Goal: Task Accomplishment & Management: Complete application form

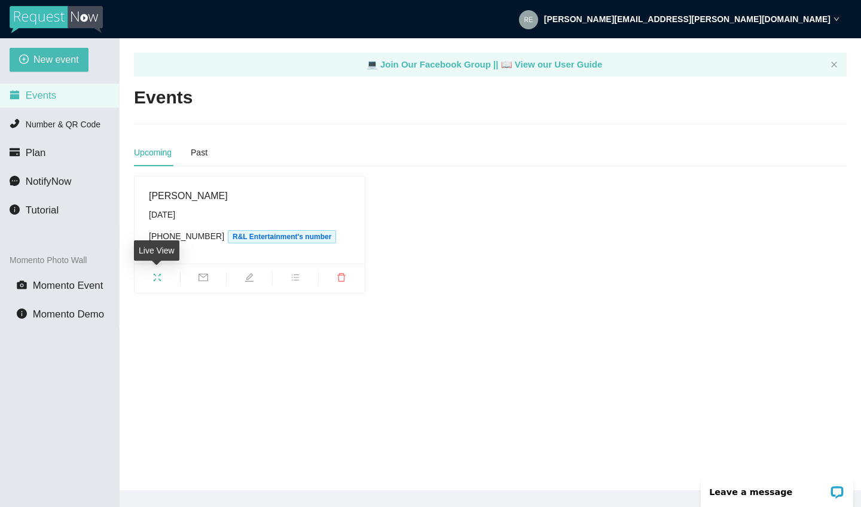
click at [157, 277] on icon "fullscreen" at bounding box center [157, 278] width 10 height 10
click at [295, 276] on icon "bars" at bounding box center [296, 278] width 10 height 10
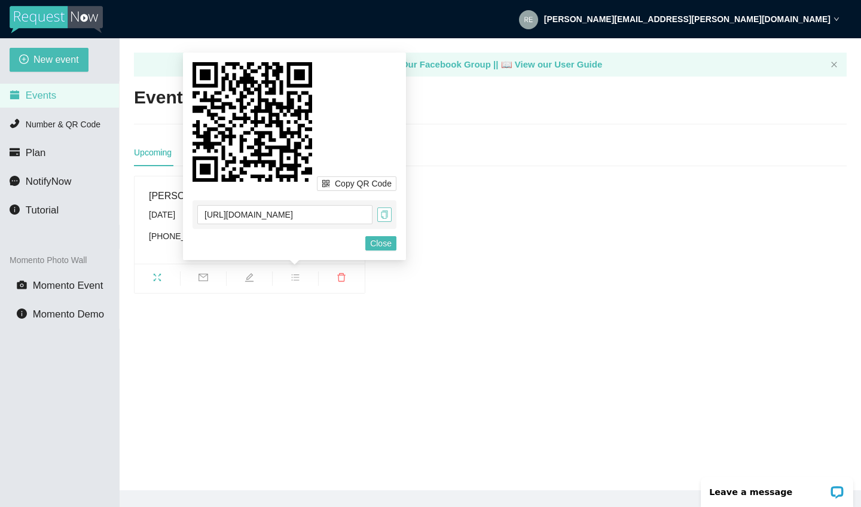
click at [386, 213] on icon "copy" at bounding box center [384, 214] width 7 height 8
click at [380, 245] on span "Close" at bounding box center [381, 243] width 22 height 13
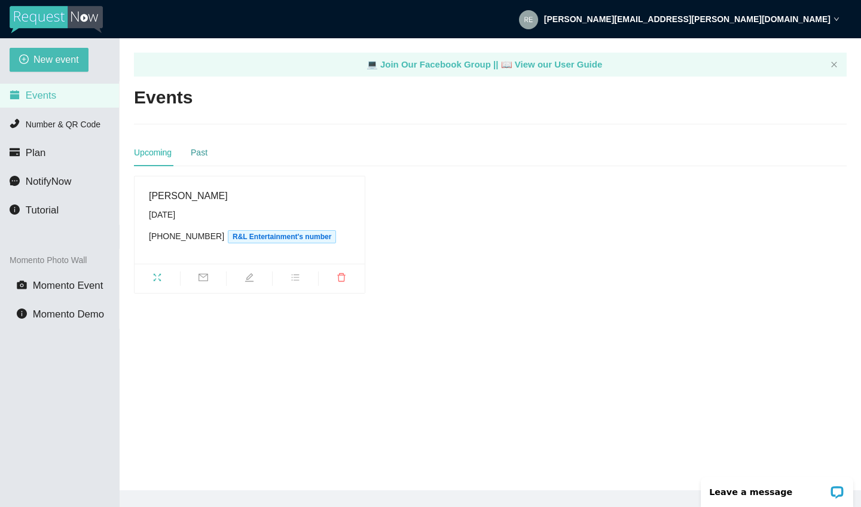
click at [202, 154] on div "Past" at bounding box center [199, 152] width 17 height 13
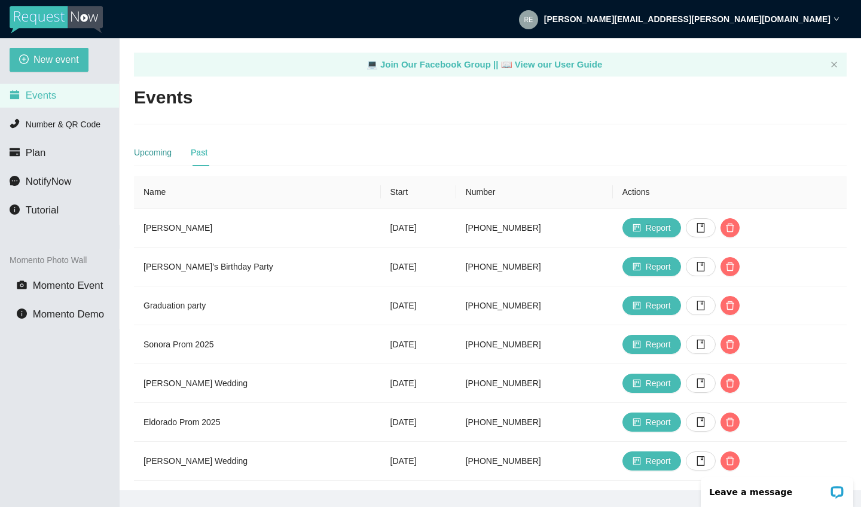
click at [158, 152] on div "Upcoming" at bounding box center [153, 152] width 38 height 13
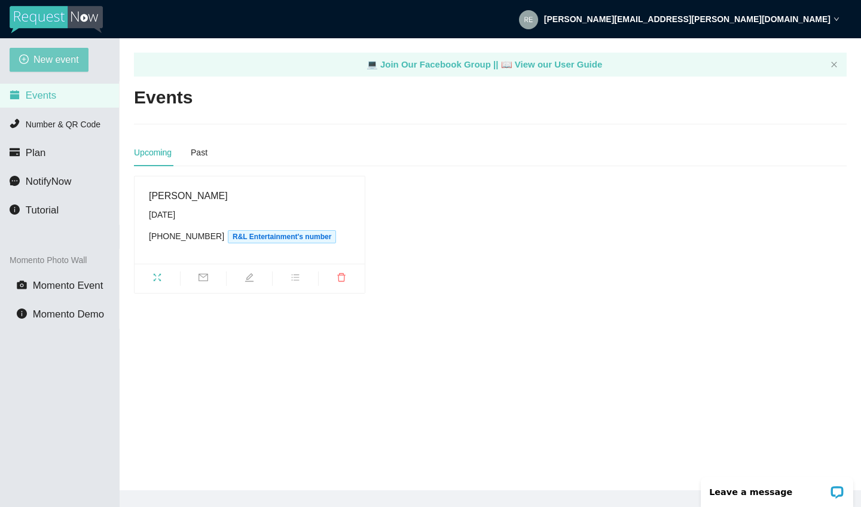
click at [38, 62] on span "New event" at bounding box center [55, 59] width 45 height 15
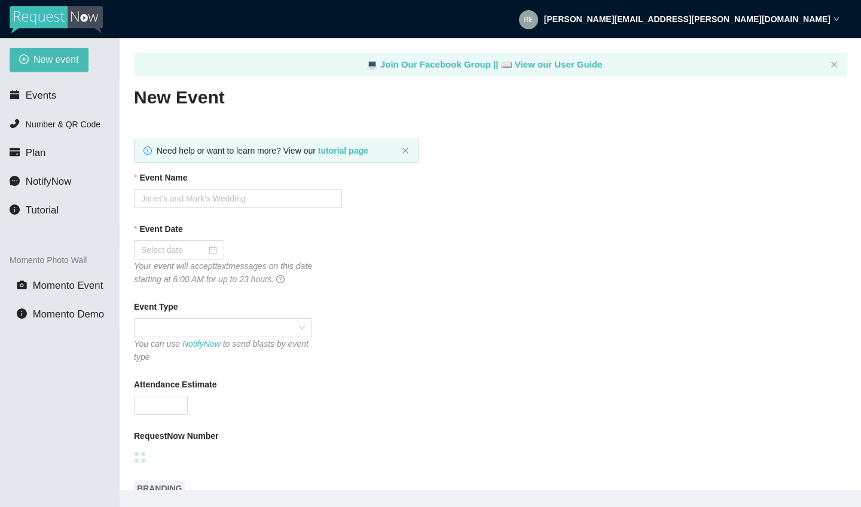
type textarea "[URL][DOMAIN_NAME]"
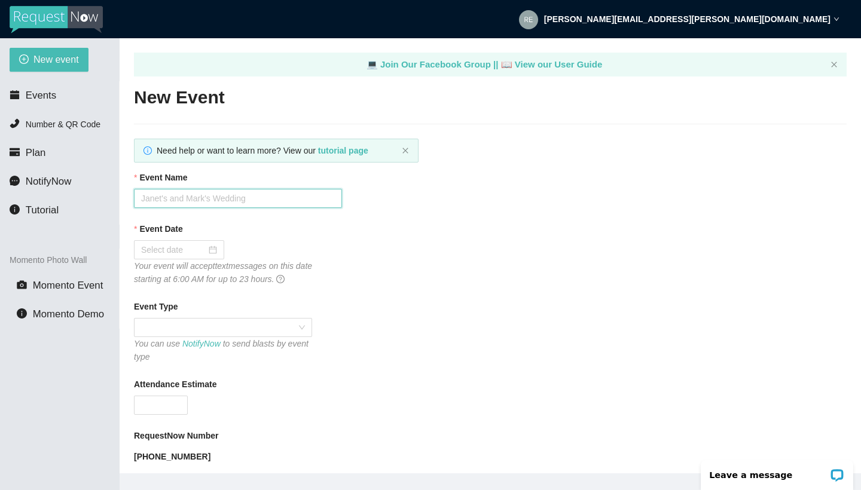
click at [182, 198] on input "Event Name" at bounding box center [238, 198] width 208 height 19
type input "[PERSON_NAME] Wedding"
click at [212, 250] on div at bounding box center [179, 249] width 76 height 13
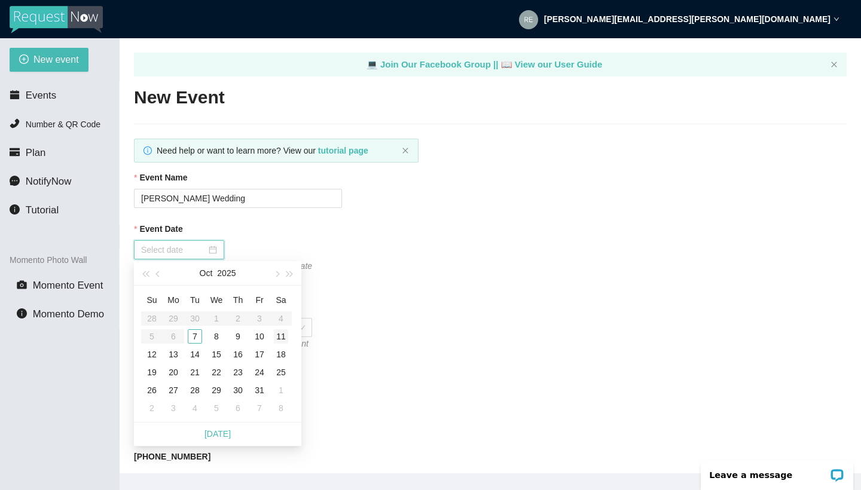
type input "[DATE]"
click at [280, 356] on div "18" at bounding box center [281, 354] width 14 height 14
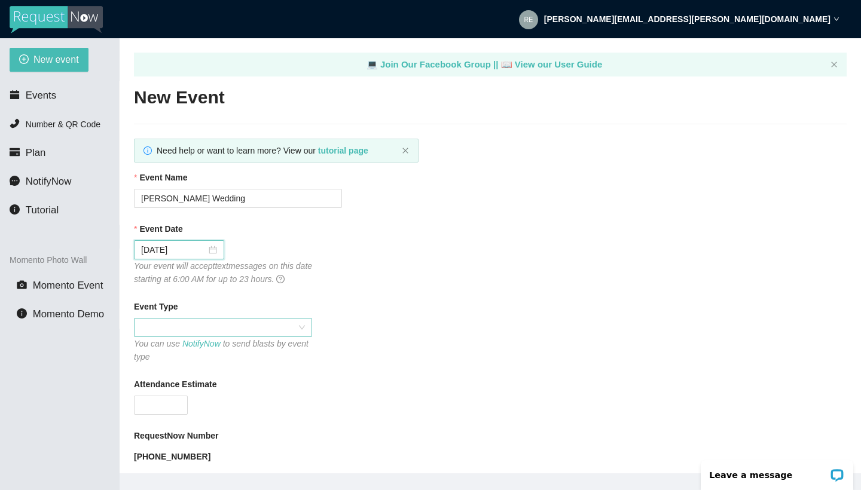
click at [303, 329] on span at bounding box center [223, 328] width 164 height 18
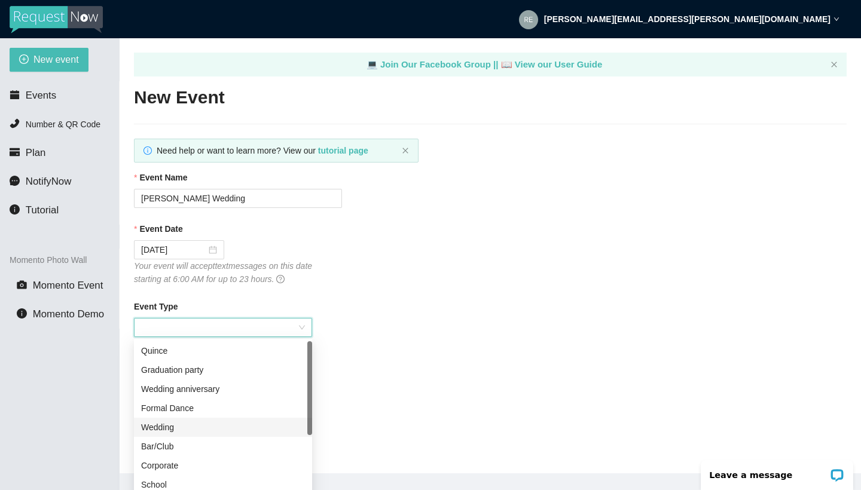
click at [161, 423] on div "Wedding" at bounding box center [223, 427] width 164 height 13
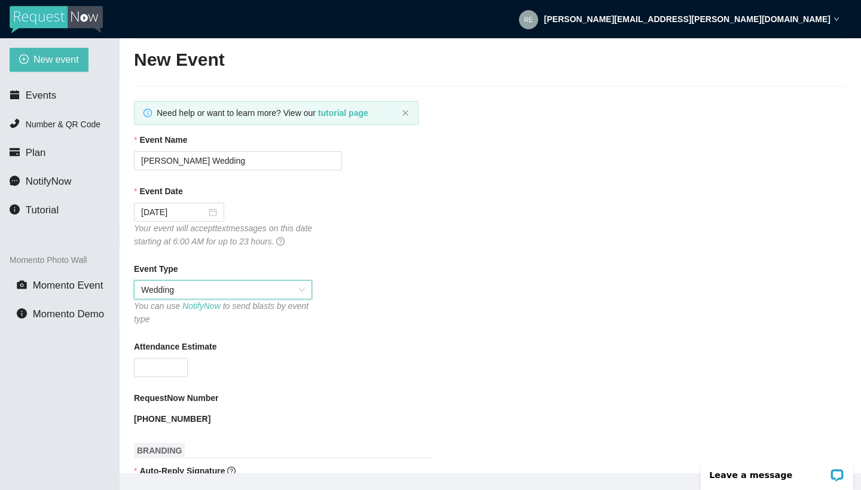
scroll to position [38, 0]
click at [157, 364] on input "Attendance Estimate" at bounding box center [161, 367] width 53 height 18
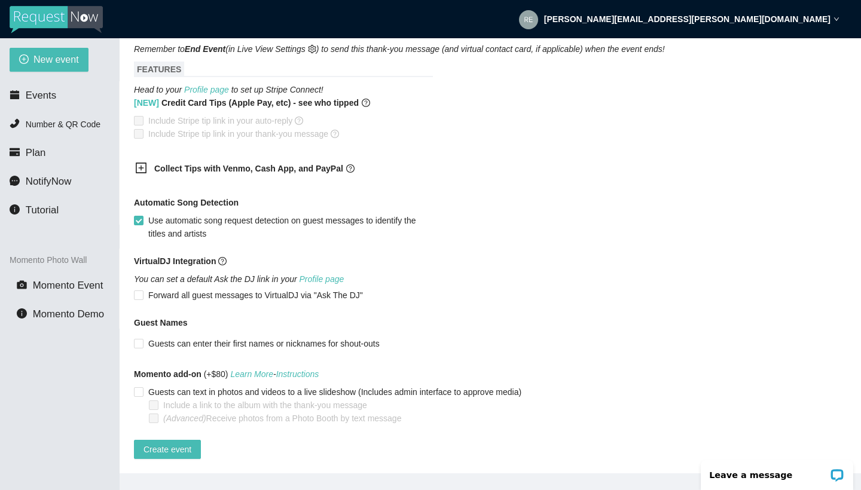
scroll to position [648, 0]
type input "150"
click at [139, 339] on input "Guests can enter their first names or nicknames for shout-outs" at bounding box center [138, 343] width 8 height 8
checkbox input "true"
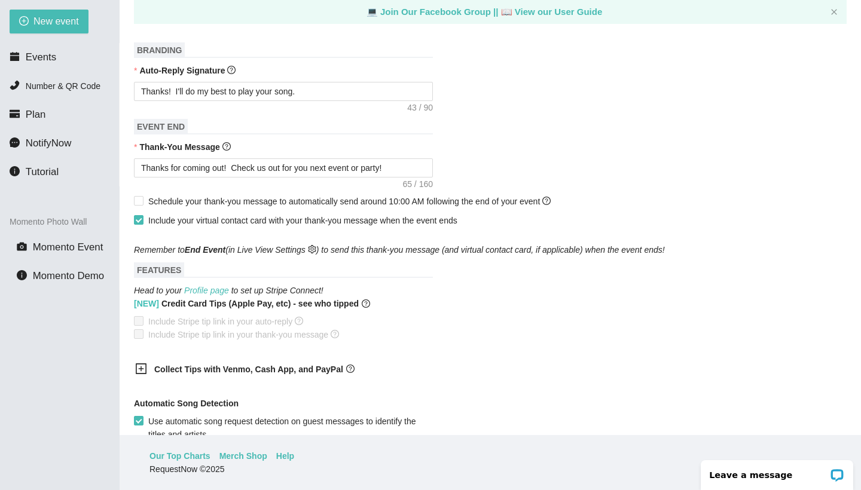
scroll to position [398, 0]
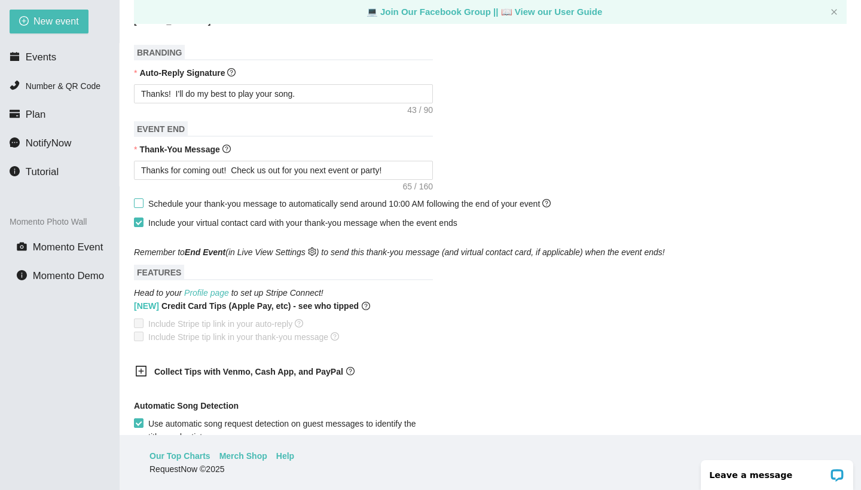
click at [141, 202] on input "Schedule your thank-you message to automatically send around 10:00 AM following…" at bounding box center [138, 203] width 8 height 8
checkbox input "true"
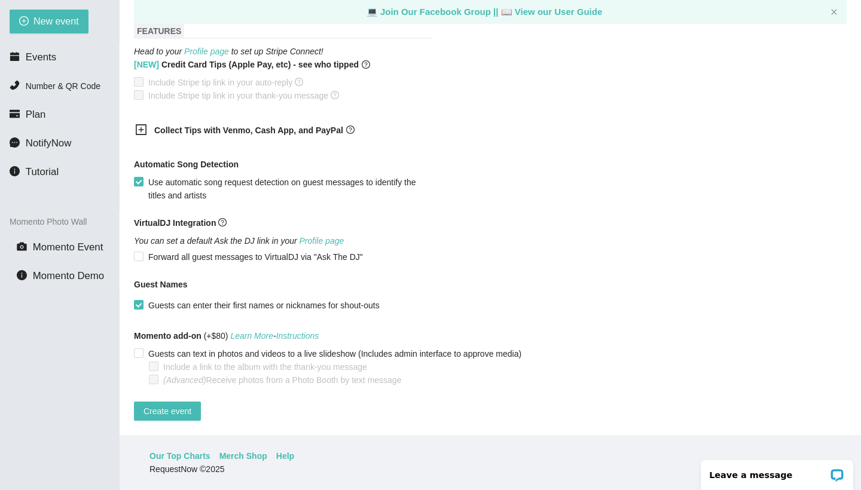
scroll to position [622, 0]
click at [179, 405] on span "Create event" at bounding box center [168, 411] width 48 height 13
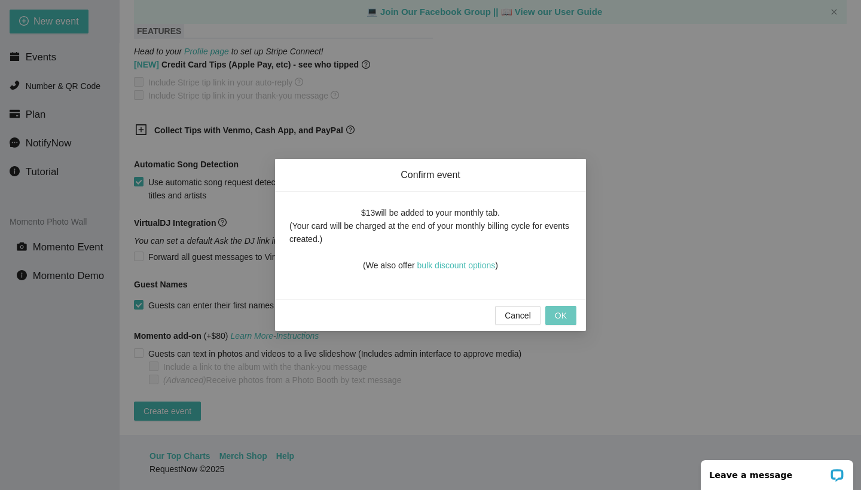
click at [560, 313] on span "OK" at bounding box center [561, 315] width 12 height 13
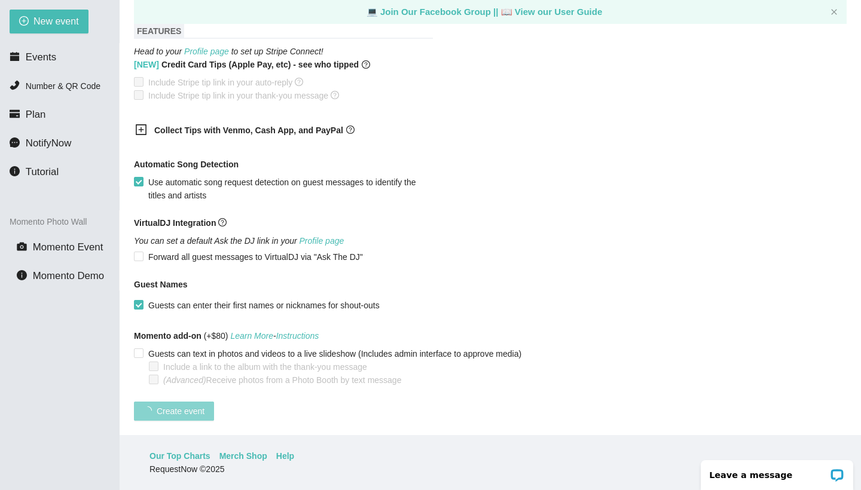
scroll to position [178, 0]
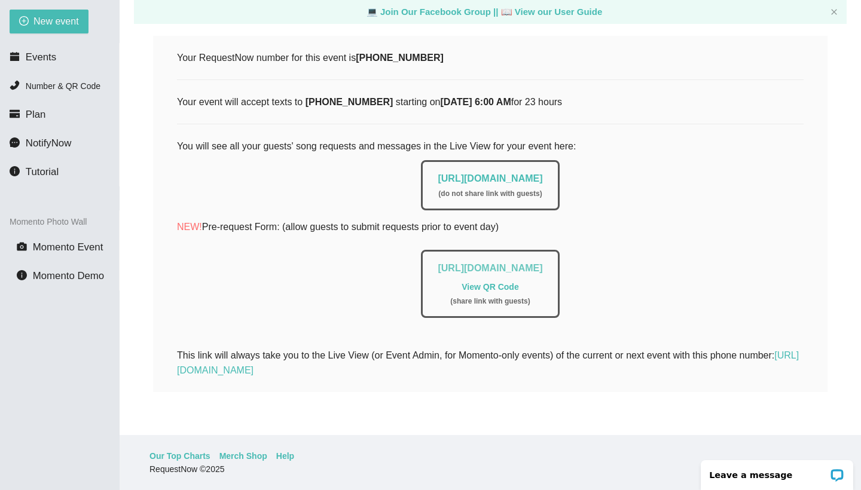
click at [501, 263] on link "[URL][DOMAIN_NAME]" at bounding box center [490, 268] width 105 height 10
click at [479, 263] on link "[URL][DOMAIN_NAME]" at bounding box center [490, 268] width 105 height 10
click at [438, 263] on link "[URL][DOMAIN_NAME]" at bounding box center [490, 268] width 105 height 10
click at [477, 282] on link "View QR Code" at bounding box center [490, 287] width 57 height 10
click at [438, 263] on link "[URL][DOMAIN_NAME]" at bounding box center [490, 268] width 105 height 10
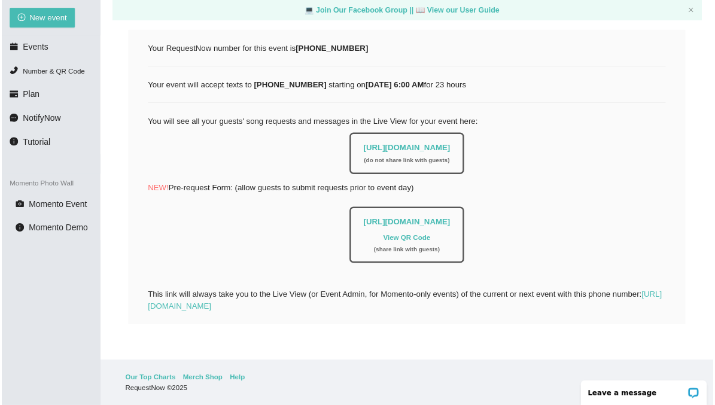
scroll to position [38, 0]
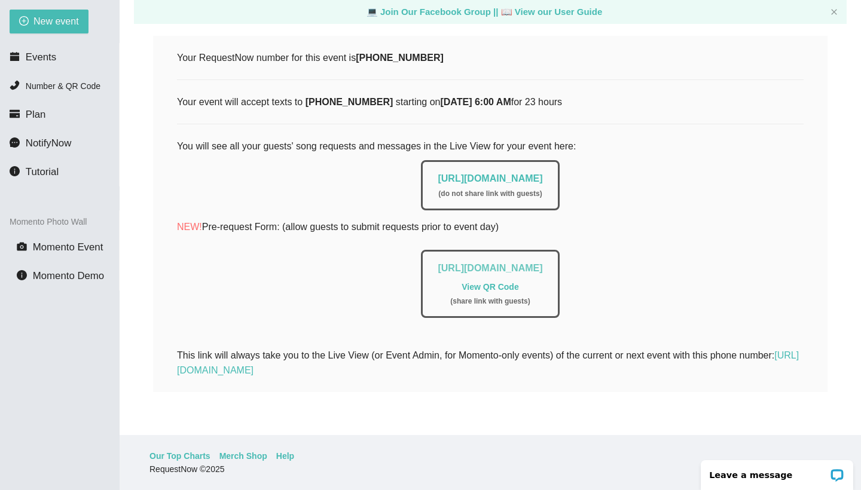
click at [520, 263] on link "[URL][DOMAIN_NAME]" at bounding box center [490, 268] width 105 height 10
drag, startPoint x: 689, startPoint y: 258, endPoint x: 291, endPoint y: 258, distance: 398.8
click at [421, 258] on div "[URL][DOMAIN_NAME] View QR Code ( share link with guests )" at bounding box center [490, 284] width 138 height 68
click at [438, 263] on link "[URL][DOMAIN_NAME]" at bounding box center [490, 268] width 105 height 10
click at [268, 258] on div "[URL][DOMAIN_NAME] View QR Code ( share link with guests )" at bounding box center [490, 281] width 627 height 74
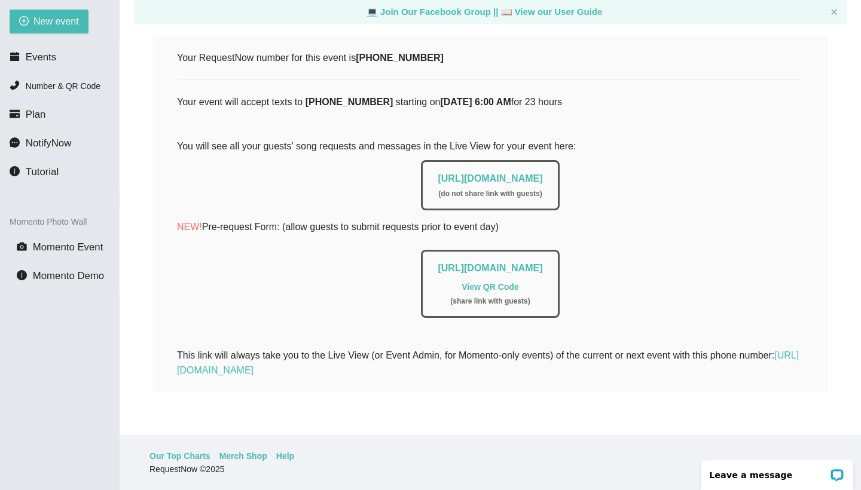
click at [559, 258] on div "[URL][DOMAIN_NAME] View QR Code ( share link with guests )" at bounding box center [490, 284] width 138 height 68
drag, startPoint x: 690, startPoint y: 258, endPoint x: 283, endPoint y: 257, distance: 407.2
click at [421, 257] on div "[URL][DOMAIN_NAME] View QR Code ( share link with guests )" at bounding box center [490, 284] width 138 height 68
click at [438, 263] on link "[URL][DOMAIN_NAME]" at bounding box center [490, 268] width 105 height 10
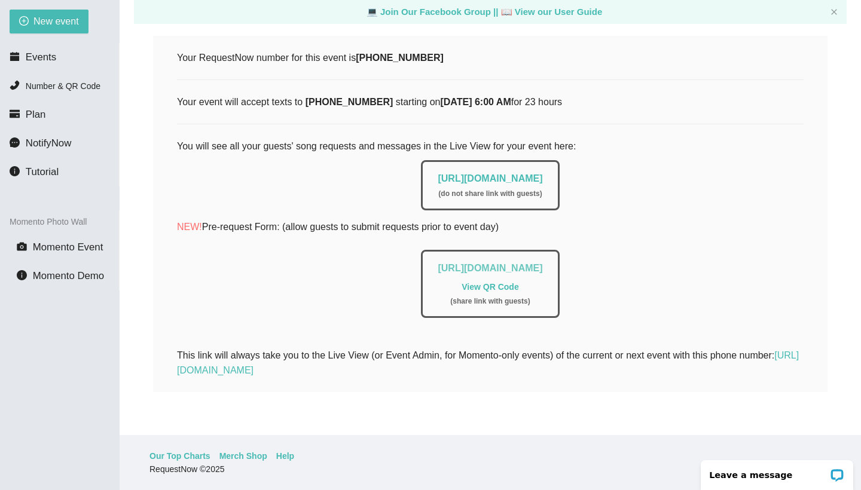
click at [438, 263] on link "[URL][DOMAIN_NAME]" at bounding box center [490, 268] width 105 height 10
click at [542, 263] on link "[URL][DOMAIN_NAME]" at bounding box center [490, 268] width 105 height 10
copy link "[URL][DOMAIN_NAME]"
